Goal: Information Seeking & Learning: Learn about a topic

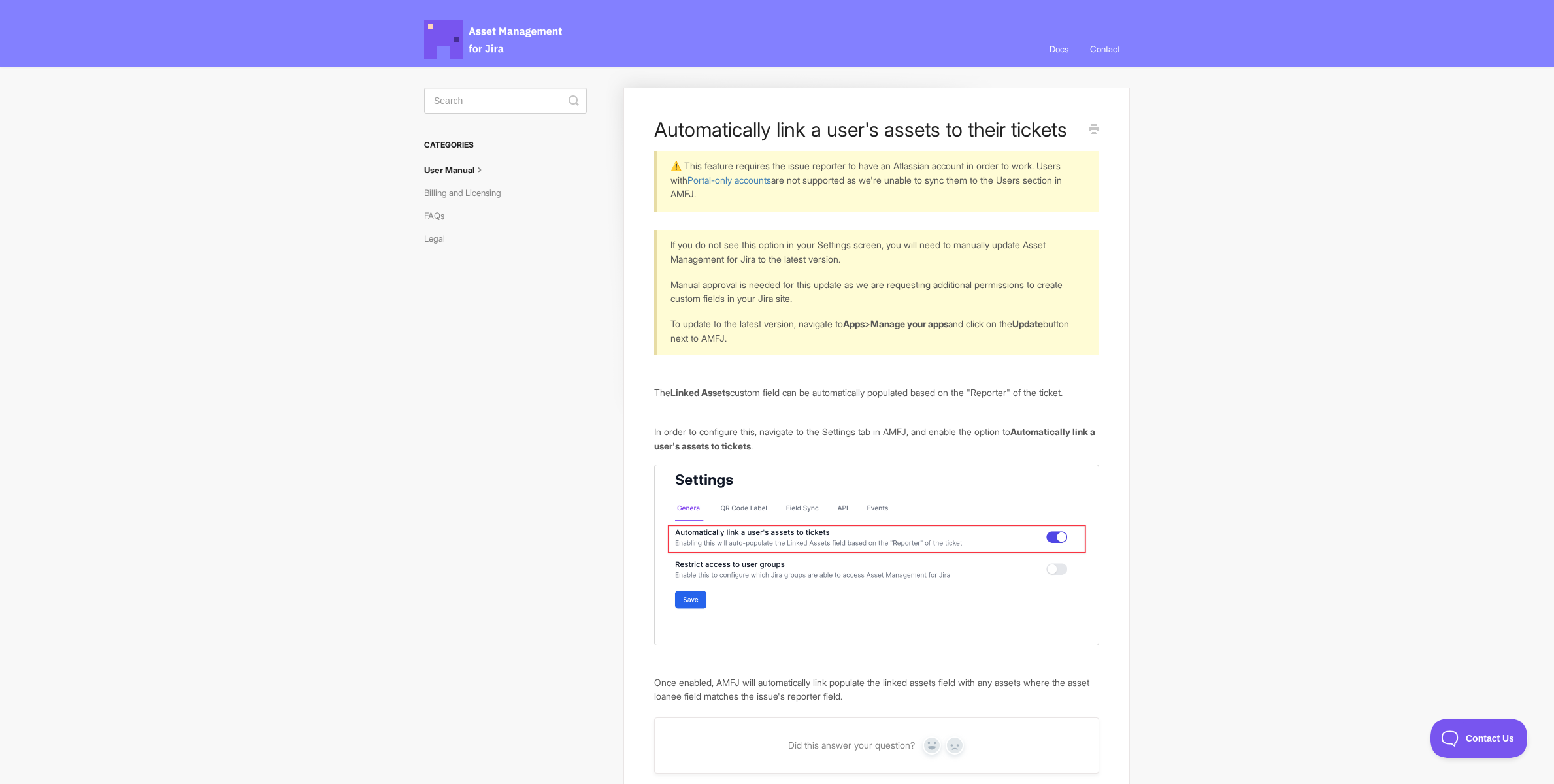
click at [1087, 301] on div "If you do not see this option in your Settings screen, you will need to manuall…" at bounding box center [877, 293] width 445 height 126
click at [364, 386] on body "Asset Management for Jira Docs Toggle Navigation Docs Contact Contact Automatic…" at bounding box center [777, 451] width 1554 height 902
click at [471, 169] on link "User Manual" at bounding box center [460, 170] width 72 height 21
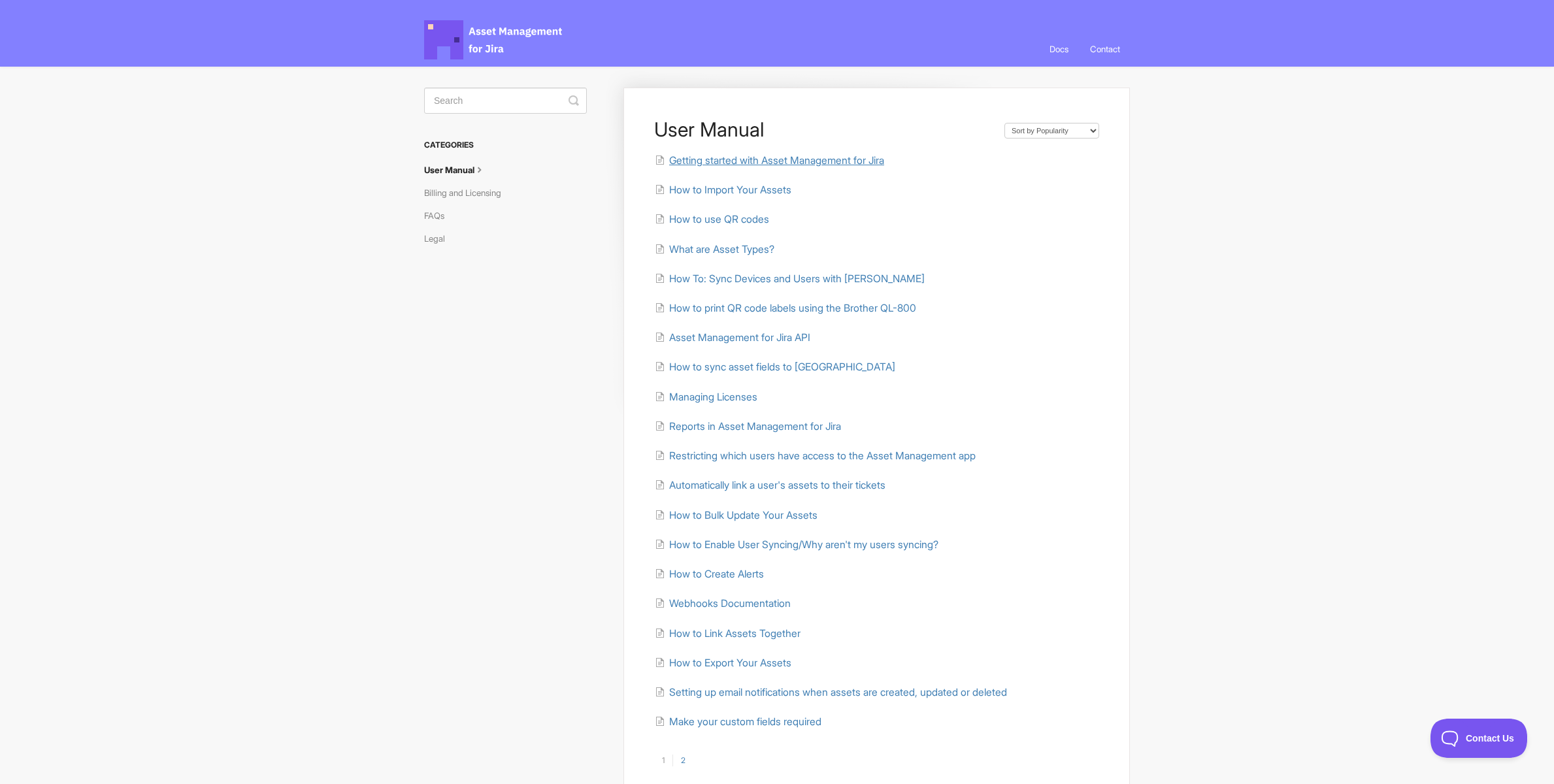
click at [800, 160] on span "Getting started with Asset Management for Jira" at bounding box center [777, 160] width 215 height 13
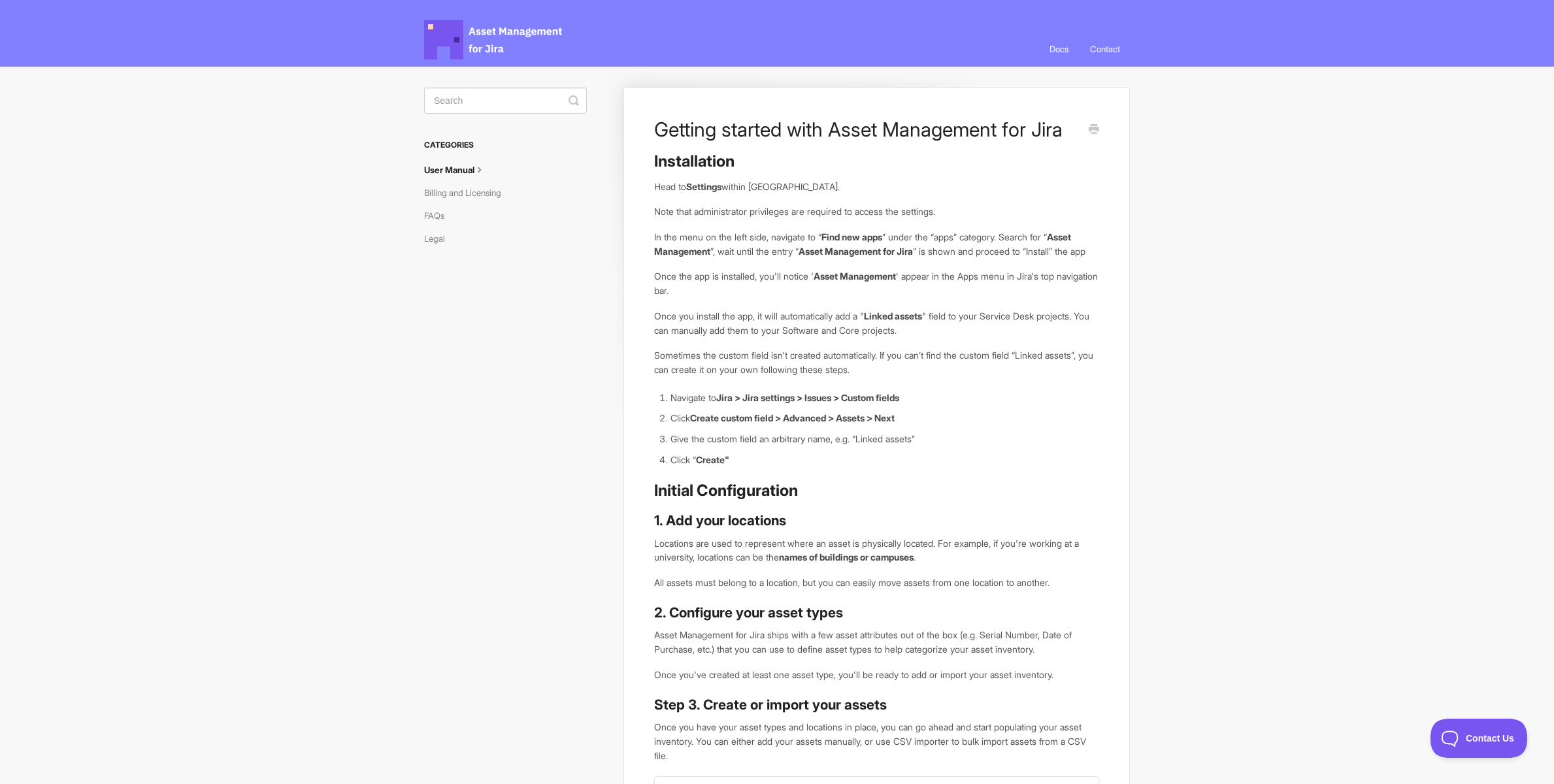
click at [478, 166] on link "User Manual" at bounding box center [460, 170] width 72 height 21
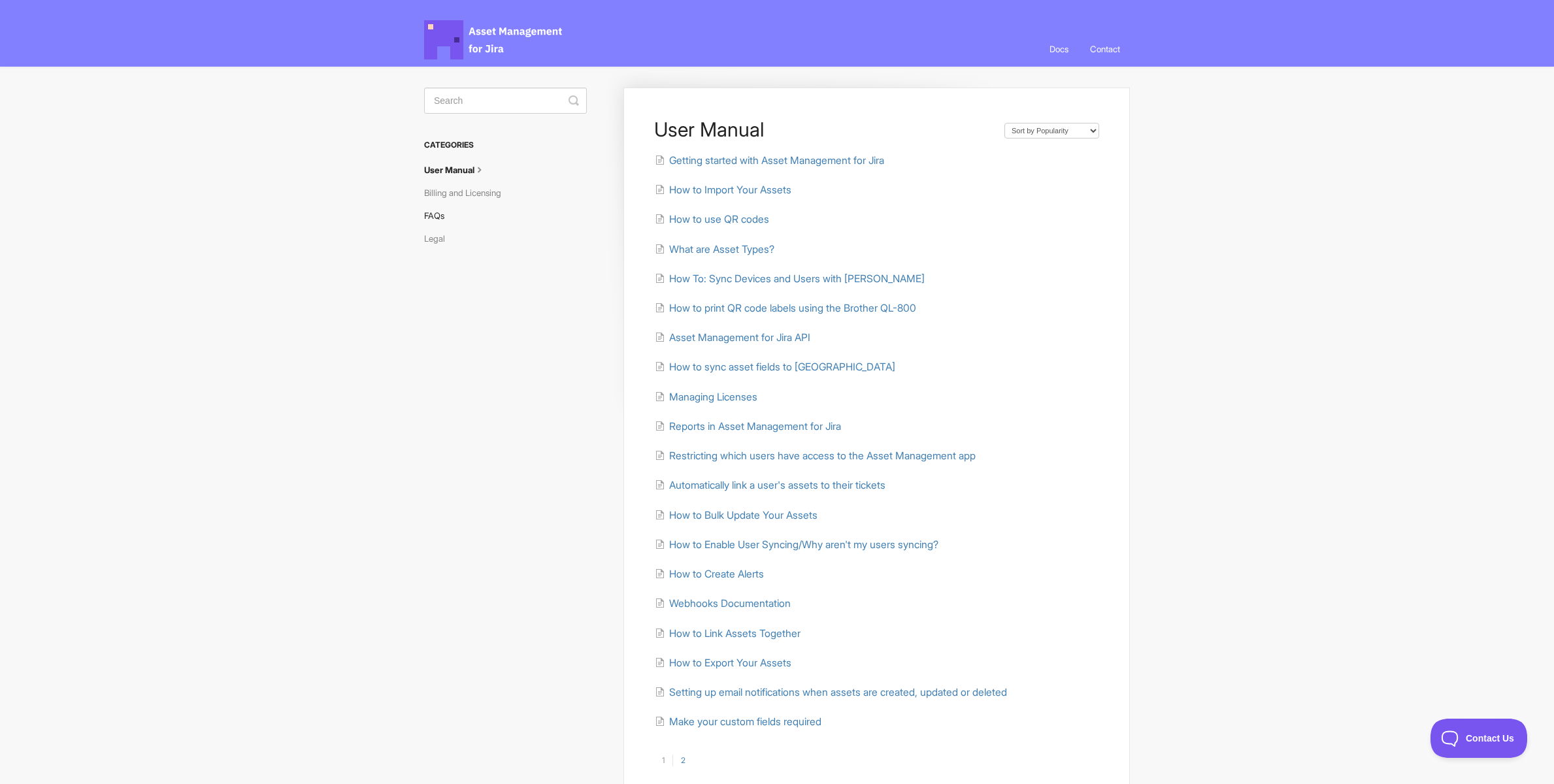
click at [434, 214] on link "FAQs" at bounding box center [439, 215] width 30 height 21
